Goal: Obtain resource: Obtain resource

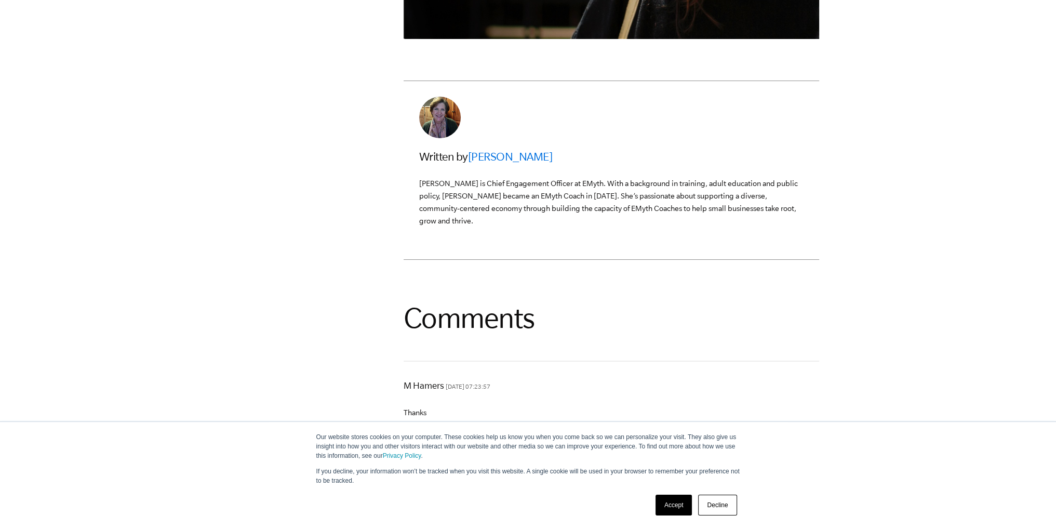
scroll to position [3170, 0]
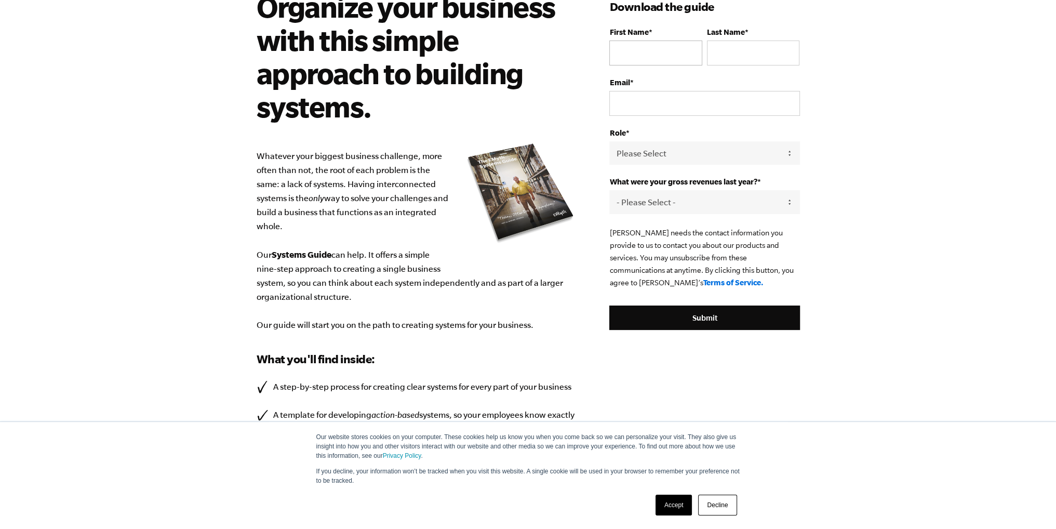
scroll to position [35, 0]
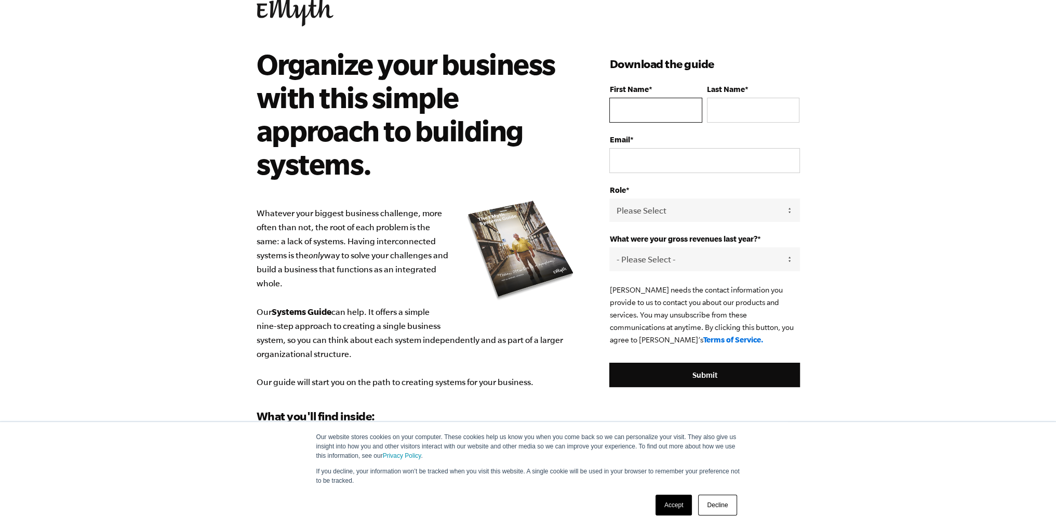
click at [644, 100] on input "First Name *" at bounding box center [656, 110] width 93 height 25
type input "Ria"
type input "Corbett"
type input "riacorbett23@gmail.com"
click at [678, 207] on select "Please Select Owner Partner / Co-Owner Executive Employee / Other" at bounding box center [705, 210] width 190 height 23
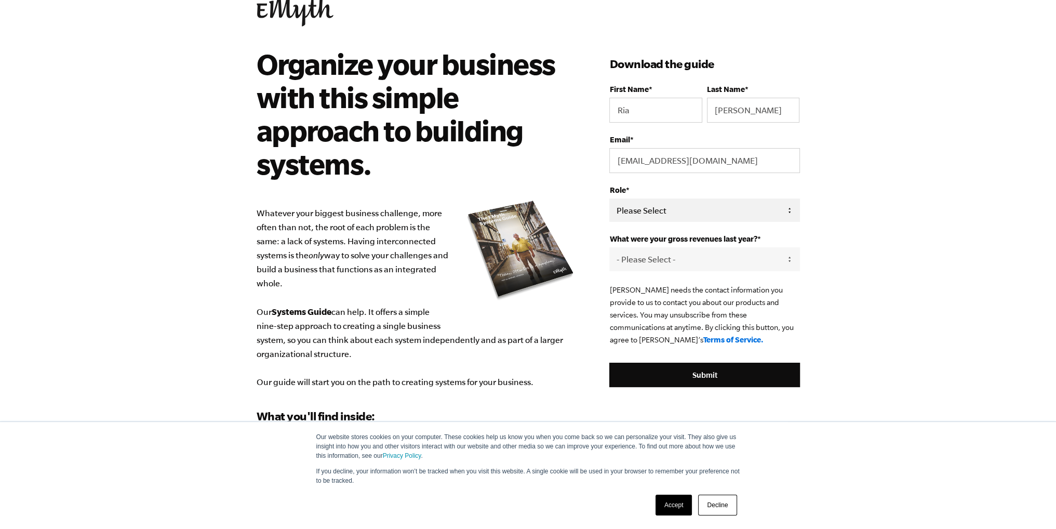
select select "Owner"
click at [610, 199] on select "Please Select Owner Partner / Co-Owner Executive Employee / Other" at bounding box center [705, 210] width 190 height 23
click at [644, 258] on select "- Please Select - 0-75K 76-150K 151-275K 276-500K 501-750K 751-1M 1-2.5M 2.5-5M…" at bounding box center [705, 258] width 190 height 23
click at [610, 247] on select "- Please Select - 0-75K 76-150K 151-275K 276-500K 501-750K 751-1M 1-2.5M 2.5-5M…" at bounding box center [705, 258] width 190 height 23
drag, startPoint x: 667, startPoint y: 259, endPoint x: 665, endPoint y: 267, distance: 7.4
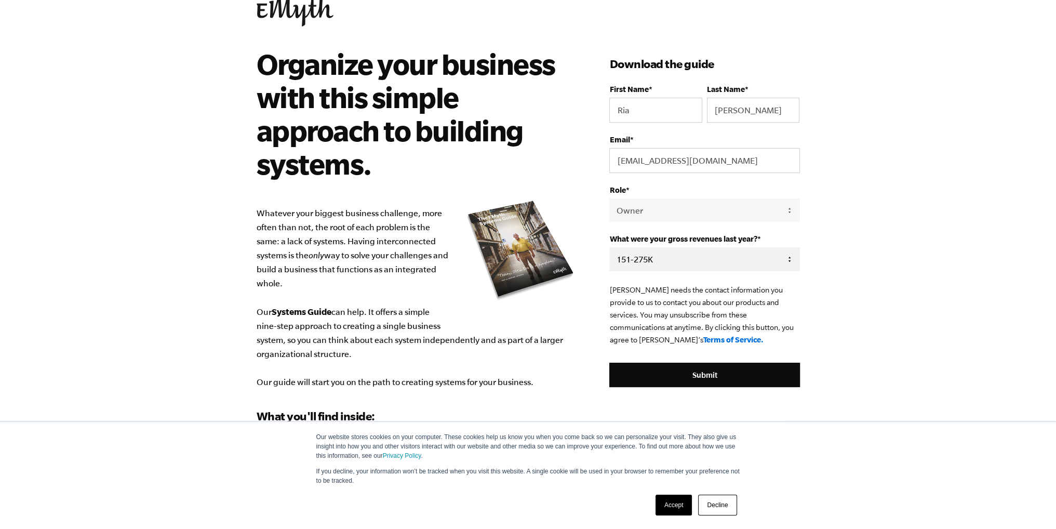
click at [667, 259] on select "- Please Select - 0-75K 76-150K 151-275K 276-500K 501-750K 751-1M 1-2.5M 2.5-5M…" at bounding box center [705, 258] width 190 height 23
select select "276-500K"
click at [610, 247] on select "- Please Select - 0-75K 76-150K 151-275K 276-500K 501-750K 751-1M 1-2.5M 2.5-5M…" at bounding box center [705, 258] width 190 height 23
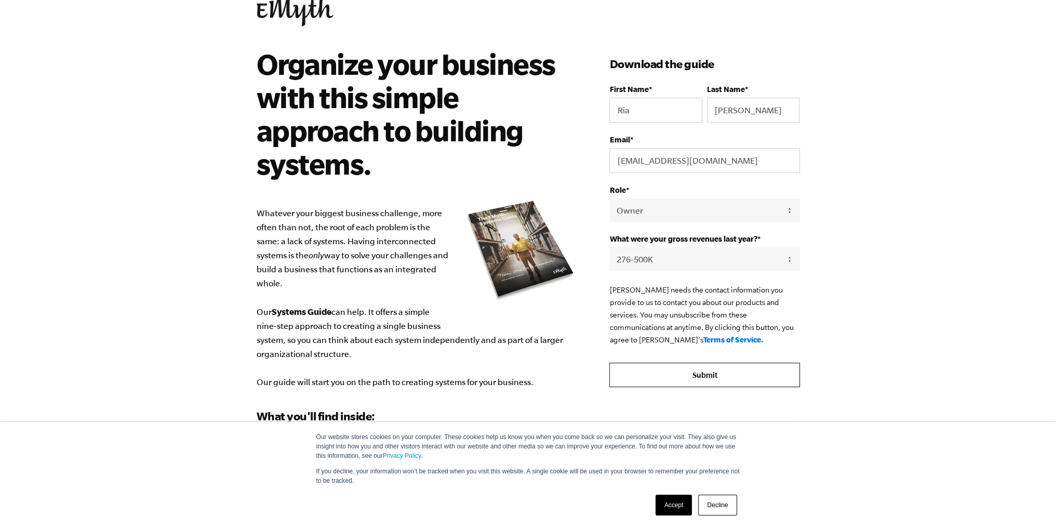
click at [680, 369] on input "Submit" at bounding box center [705, 375] width 190 height 25
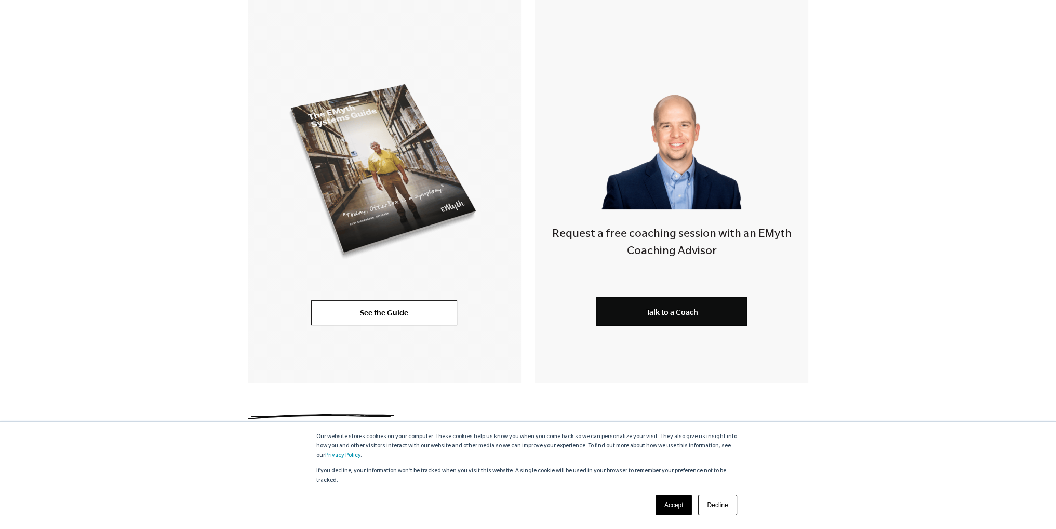
scroll to position [216, 0]
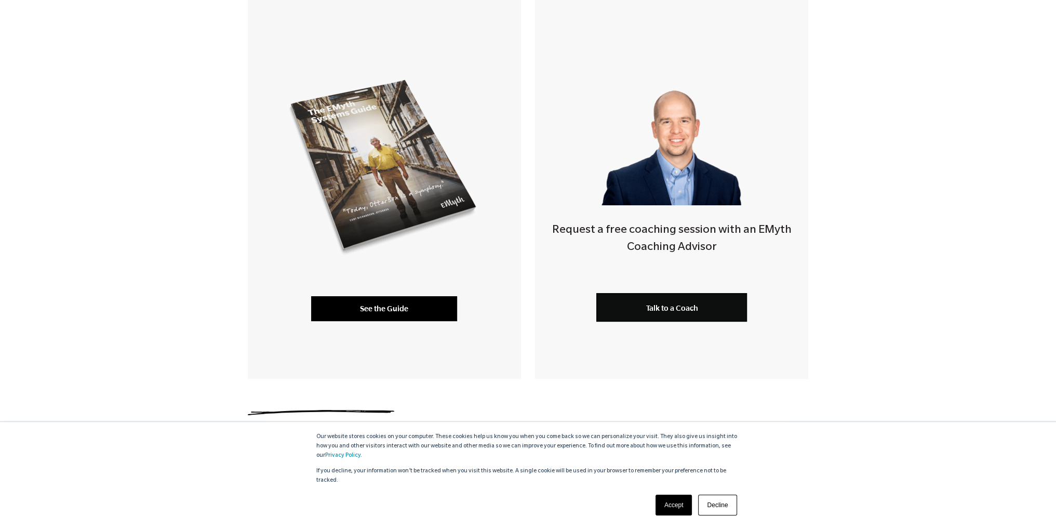
click at [382, 300] on link "See the Guide" at bounding box center [384, 308] width 146 height 25
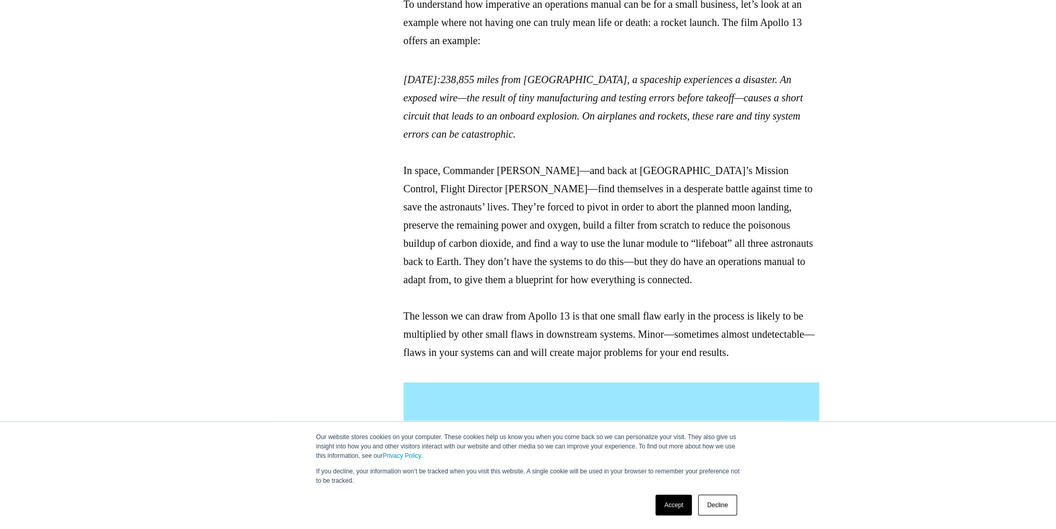
scroll to position [522, 0]
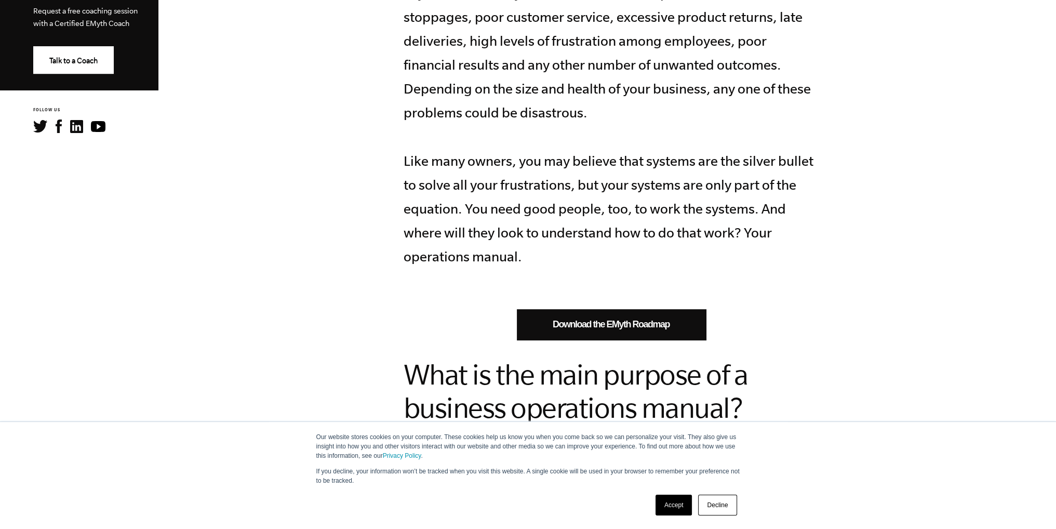
click at [603, 327] on link "Download the EMyth Roadmap" at bounding box center [611, 324] width 189 height 31
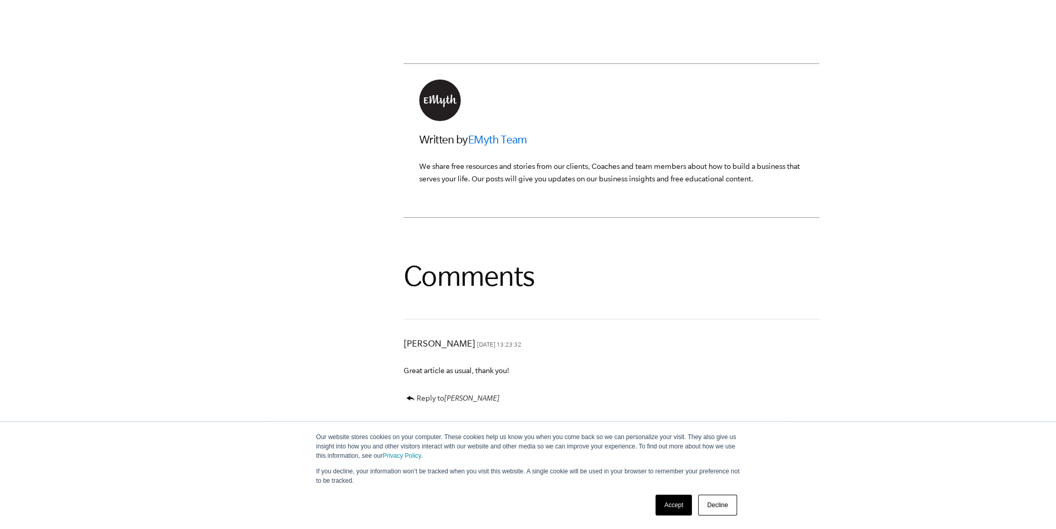
scroll to position [2965, 0]
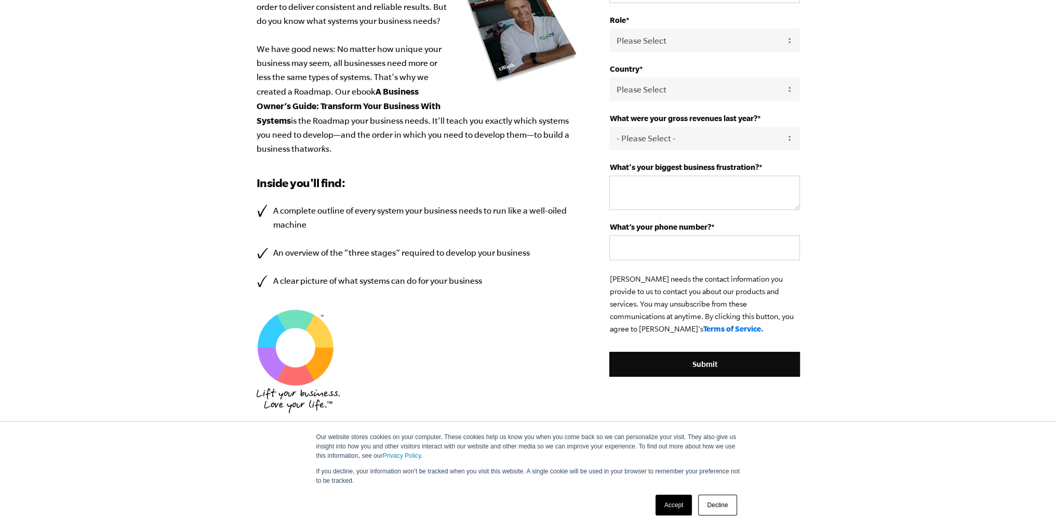
scroll to position [52, 0]
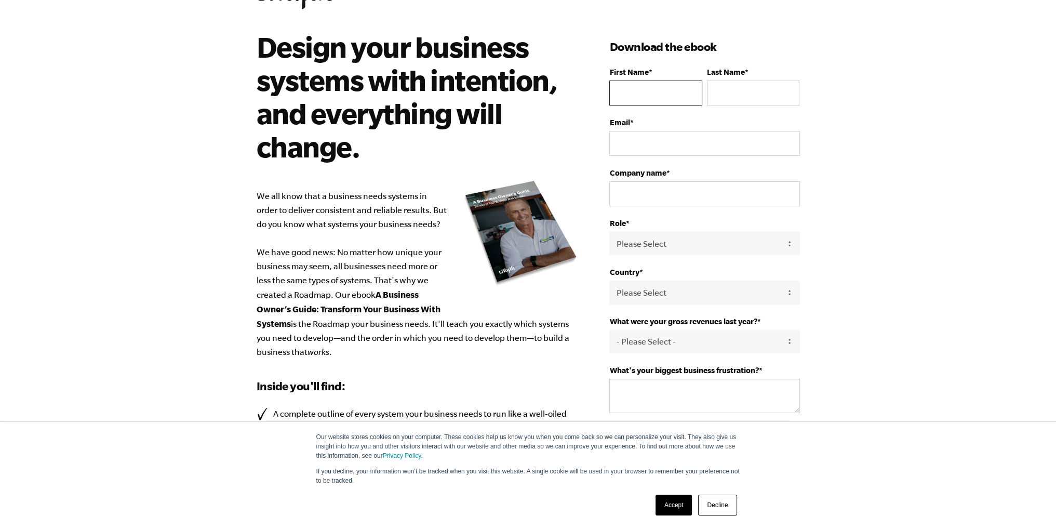
click at [664, 94] on input "First Name *" at bounding box center [656, 93] width 93 height 25
type input "R"
type input "[PERSON_NAME]"
type input "[EMAIL_ADDRESS][PERSON_NAME][DOMAIN_NAME]"
select select "[GEOGRAPHIC_DATA]"
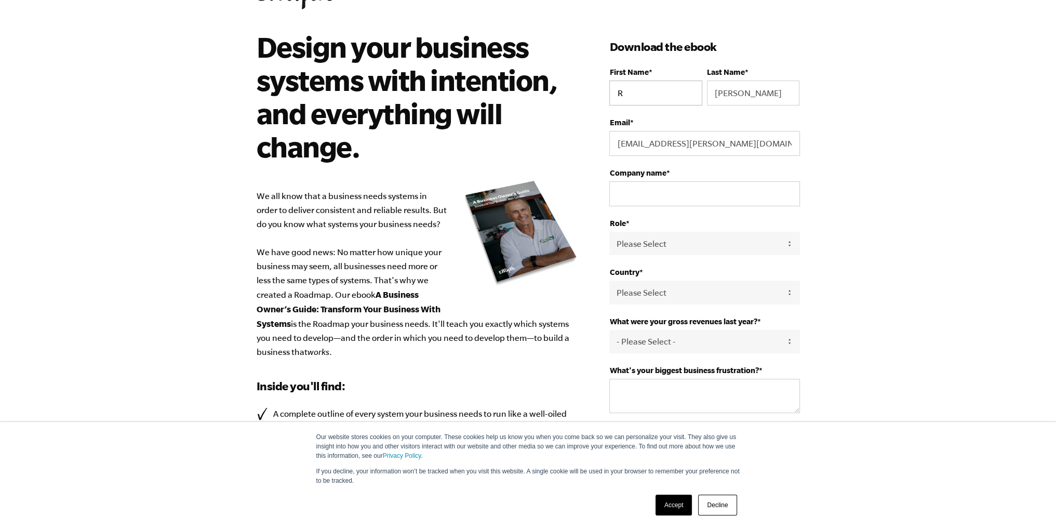
type input "[PHONE_NUMBER]"
click at [659, 96] on input "R" at bounding box center [656, 93] width 93 height 25
click at [667, 115] on fieldset "First Name * [PERSON_NAME] Last Name * [PERSON_NAME]" at bounding box center [705, 93] width 190 height 50
click at [660, 101] on input "Ria" at bounding box center [656, 93] width 93 height 25
click at [646, 90] on input "R" at bounding box center [656, 93] width 93 height 25
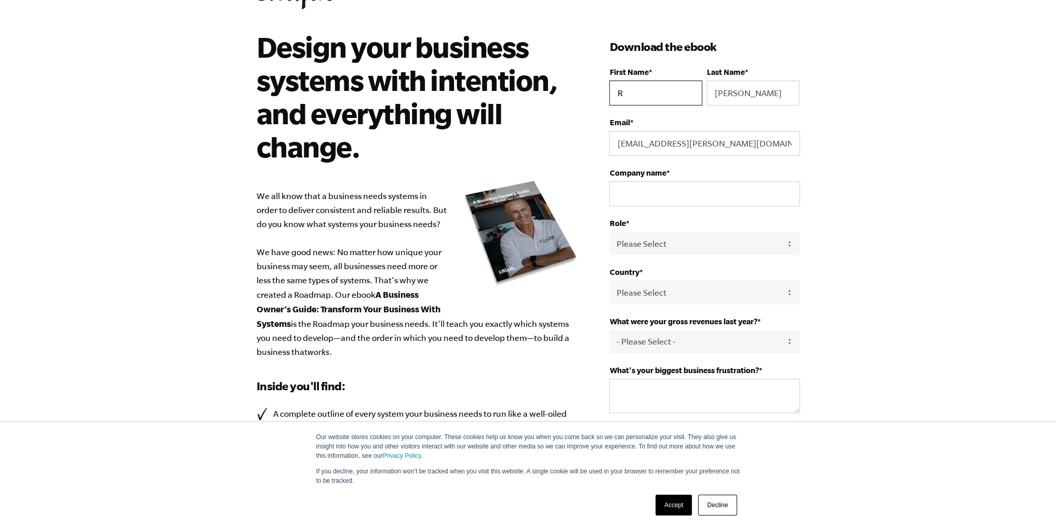
type input "Ria"
click at [664, 135] on input "[EMAIL_ADDRESS][PERSON_NAME][DOMAIN_NAME]" at bounding box center [705, 143] width 190 height 25
type input "[EMAIL_ADDRESS][DOMAIN_NAME]"
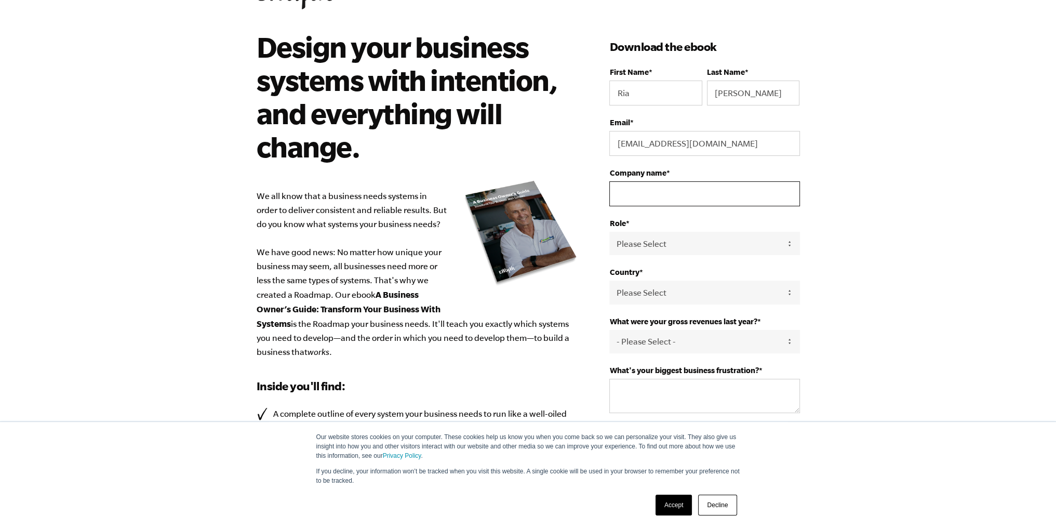
click at [699, 203] on input "Company name *" at bounding box center [705, 193] width 190 height 25
type input "Ace"
click at [676, 233] on select "Please Select Owner Partner / Co-Owner Executive Employee / Other" at bounding box center [705, 243] width 190 height 23
select select "Owner"
click at [610, 232] on select "Please Select Owner Partner / Co-Owner Executive Employee / Other" at bounding box center [705, 243] width 190 height 23
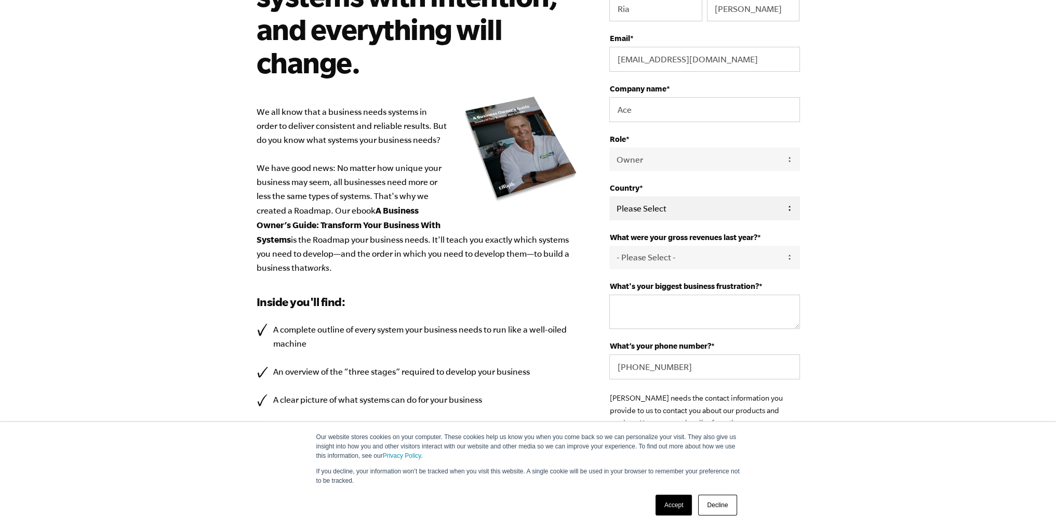
scroll to position [156, 0]
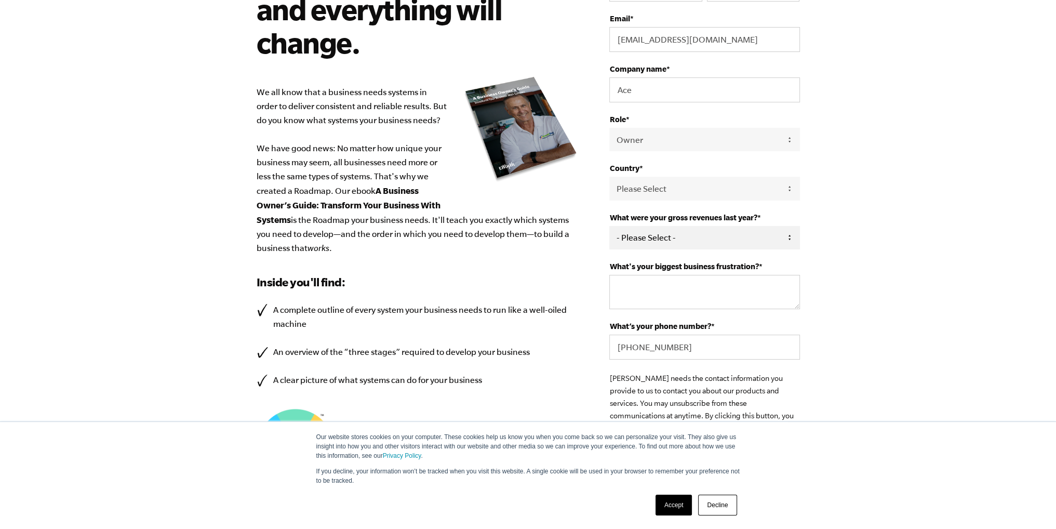
click at [643, 235] on select "- Please Select - 0-75K 76-150K 151-275K 276-500K 501-750K 751-1M 1-2.5M 2.5-5M…" at bounding box center [705, 237] width 190 height 23
select select "276-500K"
click at [610, 226] on select "- Please Select - 0-75K 76-150K 151-275K 276-500K 501-750K 751-1M 1-2.5M 2.5-5M…" at bounding box center [705, 237] width 190 height 23
click at [675, 280] on textarea "What's your biggest business frustration? *" at bounding box center [705, 292] width 190 height 34
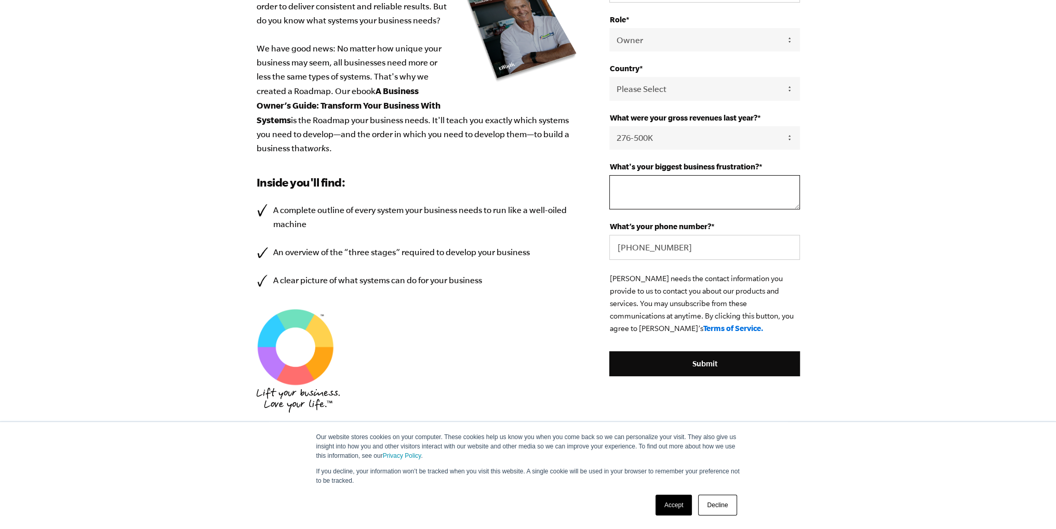
scroll to position [260, 0]
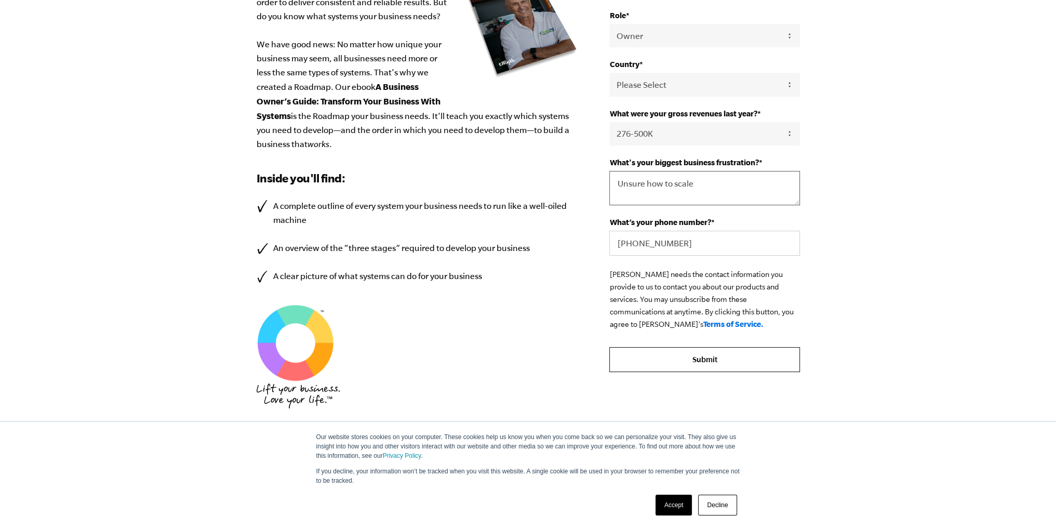
type textarea "Unsure how to scale"
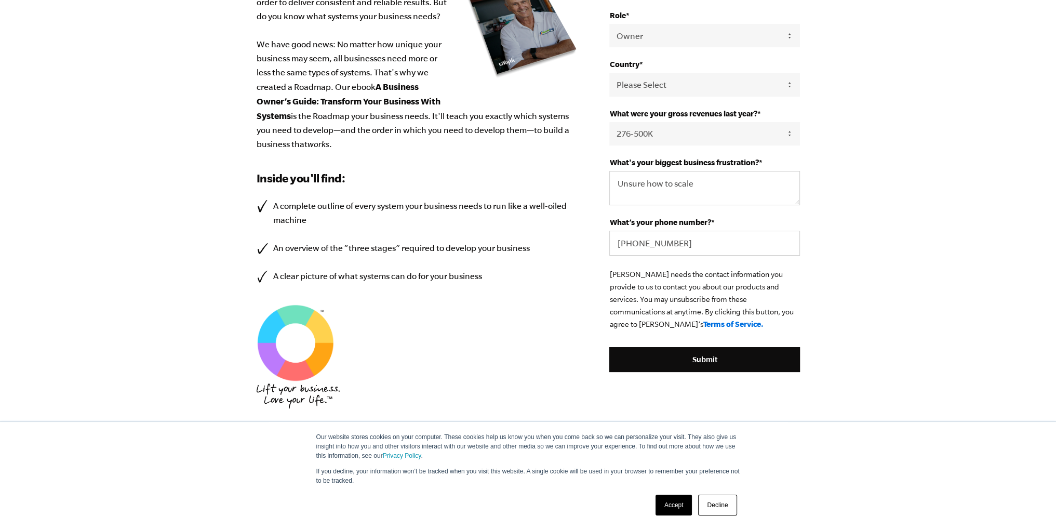
click at [711, 343] on form "First Name * Ria Last Name * [PERSON_NAME] Email * [EMAIL_ADDRESS][DOMAIN_NAME]…" at bounding box center [705, 116] width 190 height 512
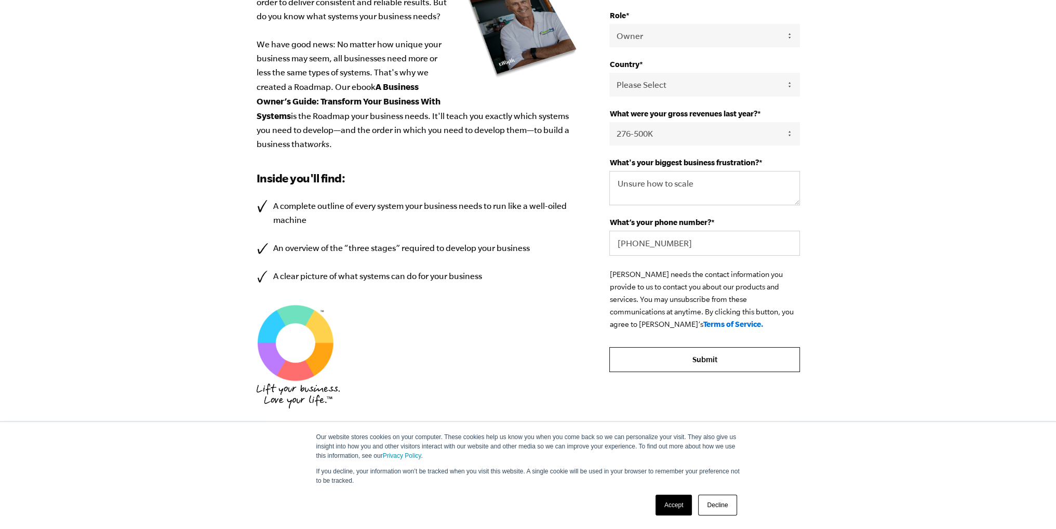
click at [747, 358] on input "Submit" at bounding box center [705, 359] width 190 height 25
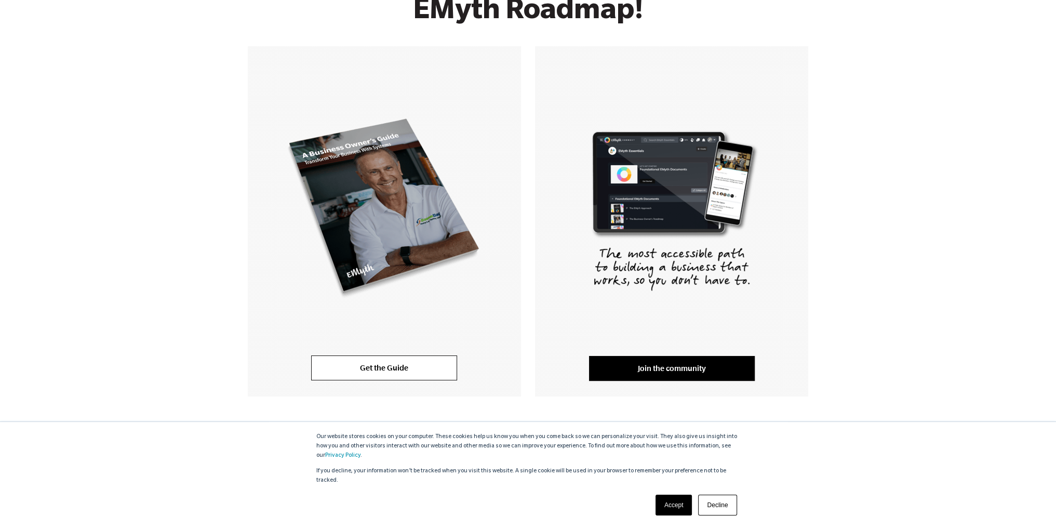
scroll to position [158, 0]
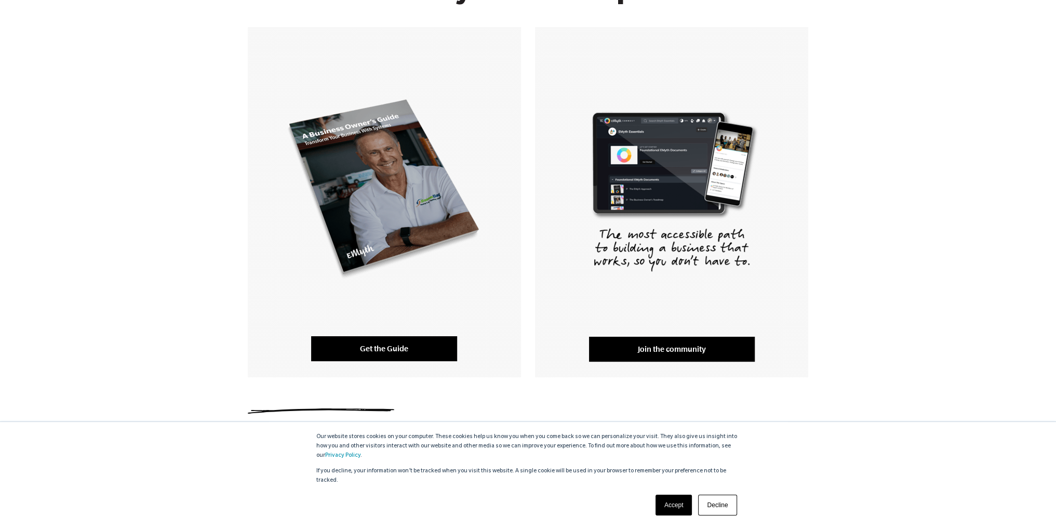
click at [400, 350] on link "Get the Guide" at bounding box center [384, 348] width 146 height 25
